Goal: Navigation & Orientation: Find specific page/section

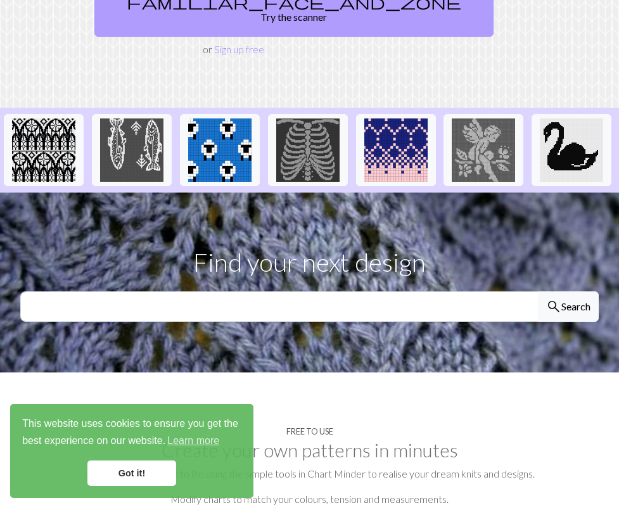
scroll to position [250, 0]
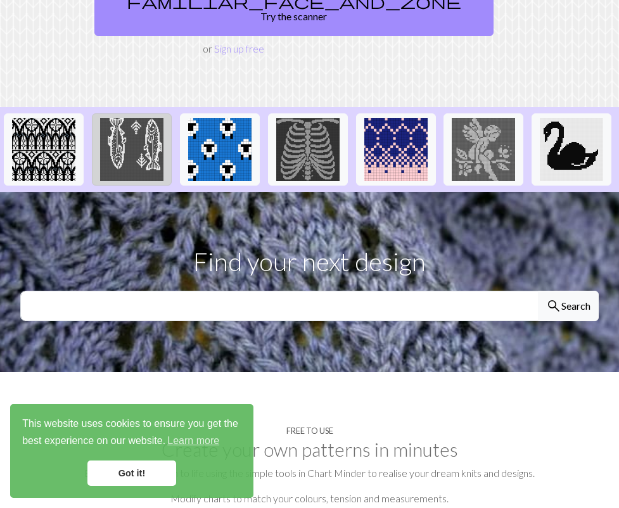
click at [118, 126] on img at bounding box center [131, 149] width 63 height 63
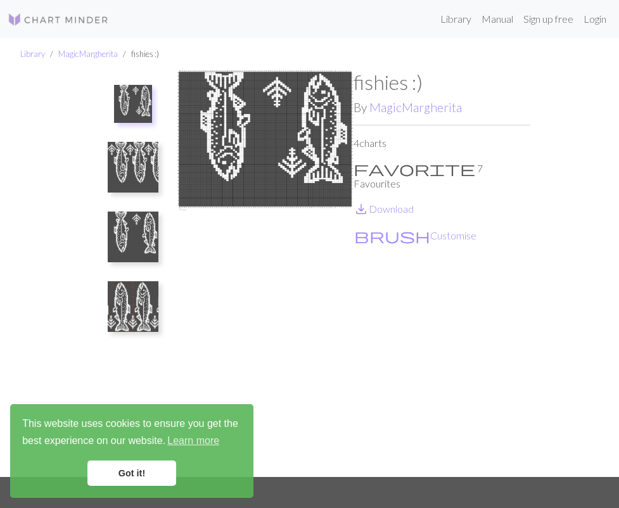
click at [123, 171] on img at bounding box center [133, 167] width 51 height 51
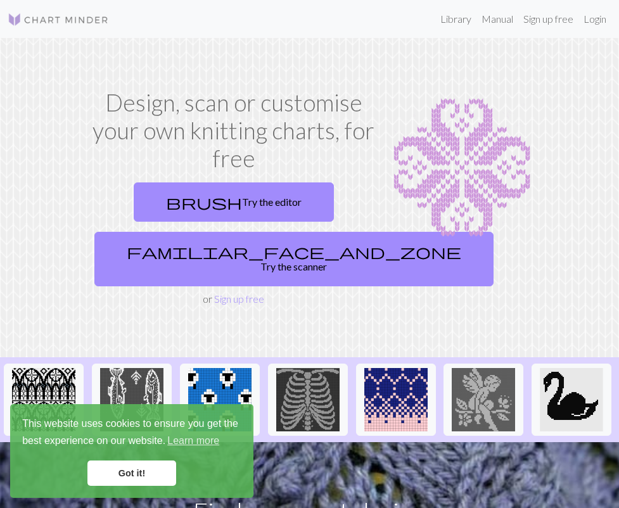
click at [63, 22] on img at bounding box center [58, 19] width 101 height 15
click at [451, 20] on link "Library" at bounding box center [455, 18] width 41 height 25
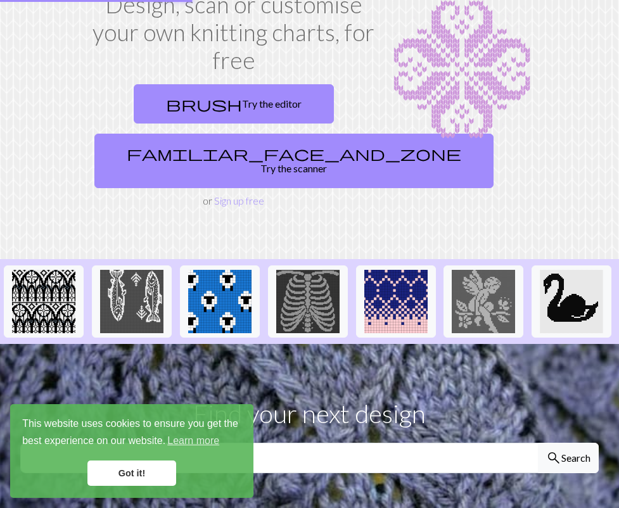
scroll to position [33, 0]
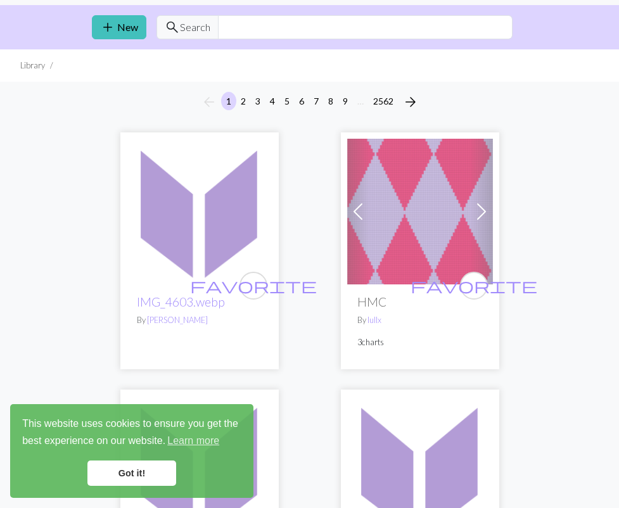
click at [154, 475] on link "Got it!" at bounding box center [131, 472] width 89 height 25
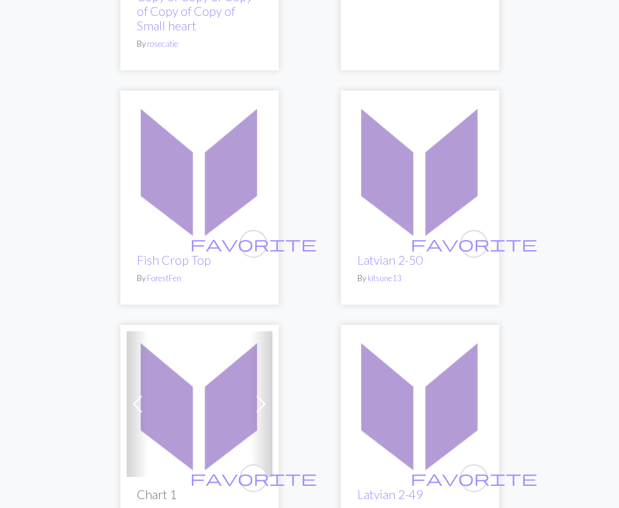
scroll to position [4538, 0]
click at [420, 138] on img at bounding box center [420, 169] width 146 height 146
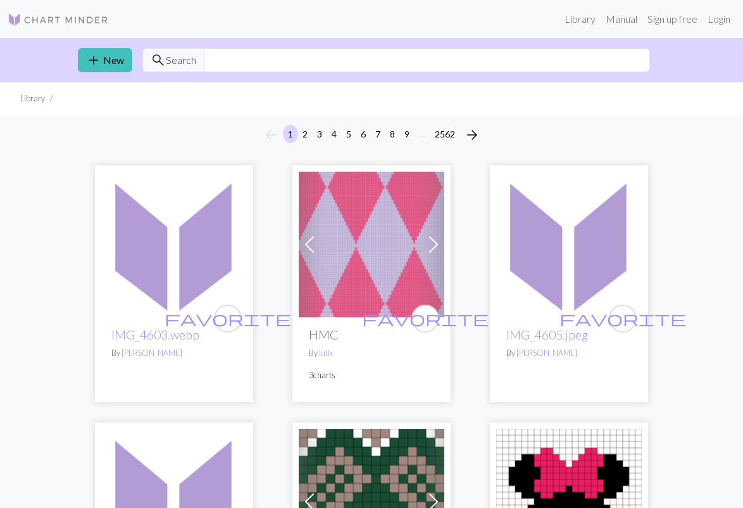
click at [40, 98] on li "Library" at bounding box center [32, 98] width 25 height 12
click at [236, 60] on input "text" at bounding box center [427, 60] width 446 height 24
click at [446, 132] on button "2562" at bounding box center [445, 134] width 30 height 18
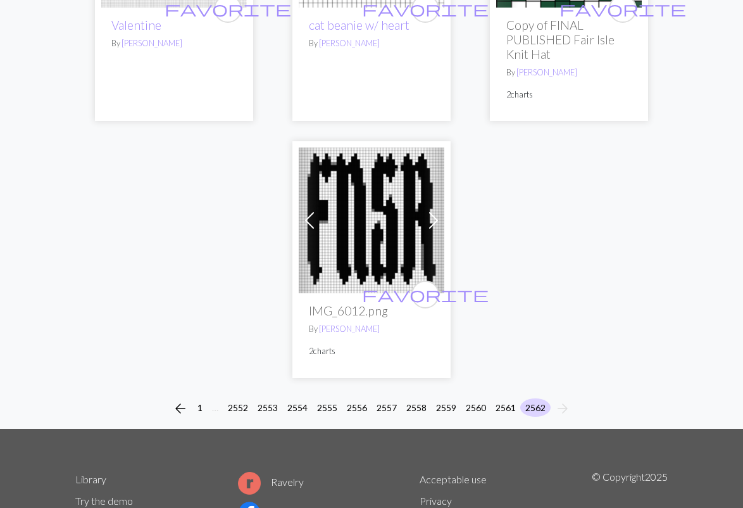
scroll to position [2305, 0]
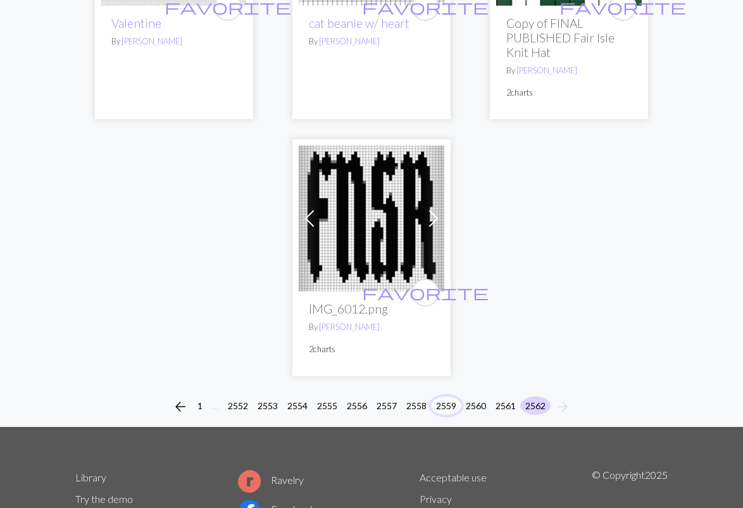
click at [447, 400] on button "2559" at bounding box center [446, 405] width 30 height 18
click at [445, 396] on button "2559" at bounding box center [446, 405] width 30 height 18
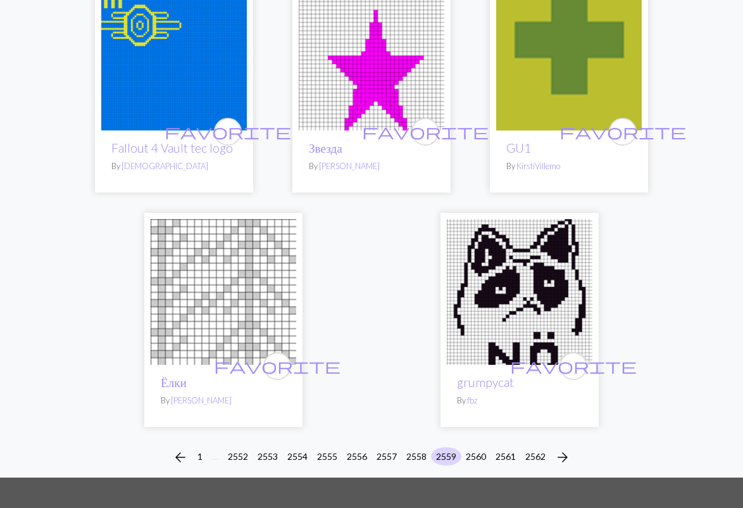
scroll to position [3984, 0]
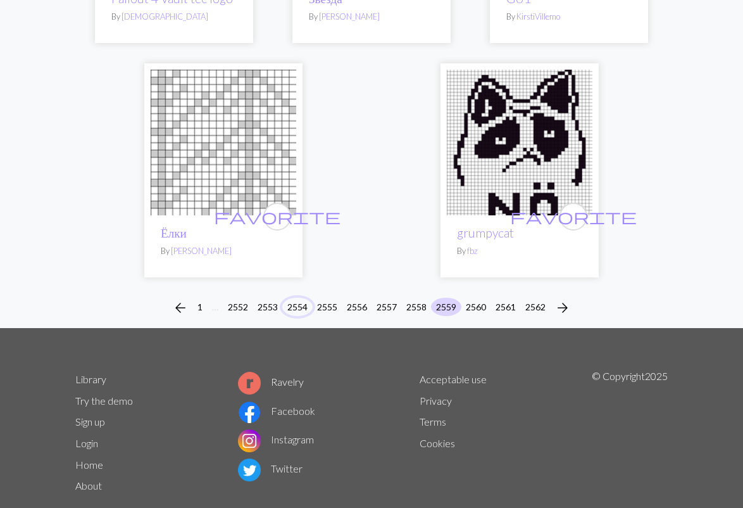
click at [293, 298] on button "2554" at bounding box center [297, 307] width 30 height 18
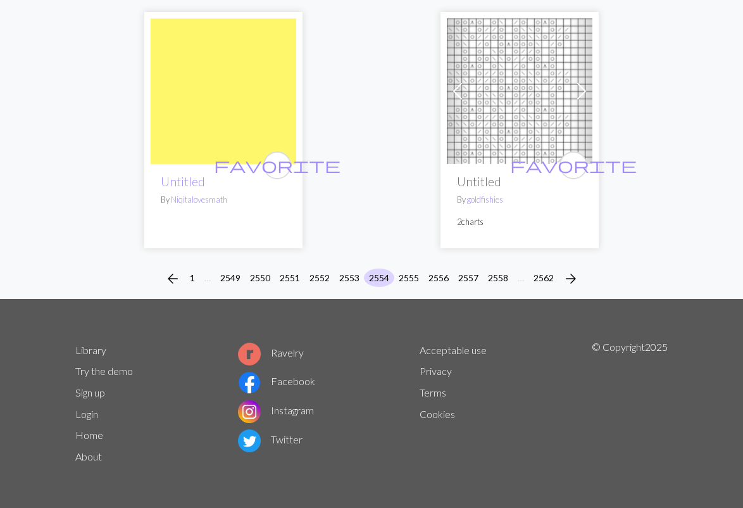
scroll to position [4185, 0]
click at [250, 278] on button "2550" at bounding box center [260, 277] width 30 height 18
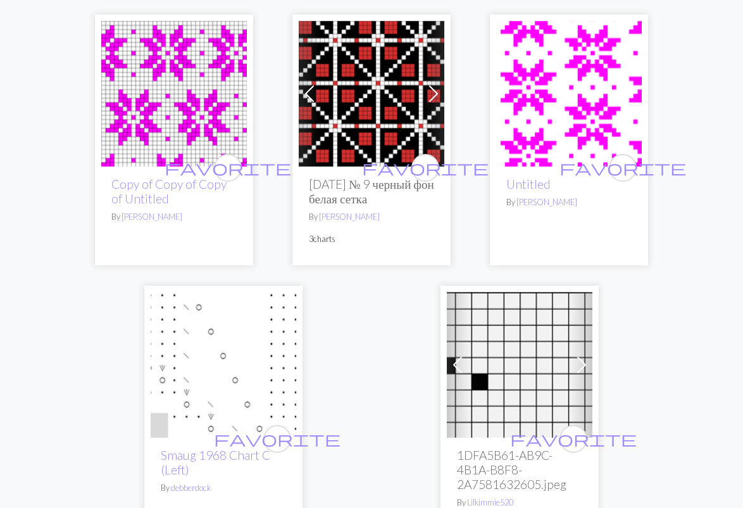
scroll to position [3913, 0]
